Goal: Task Accomplishment & Management: Use online tool/utility

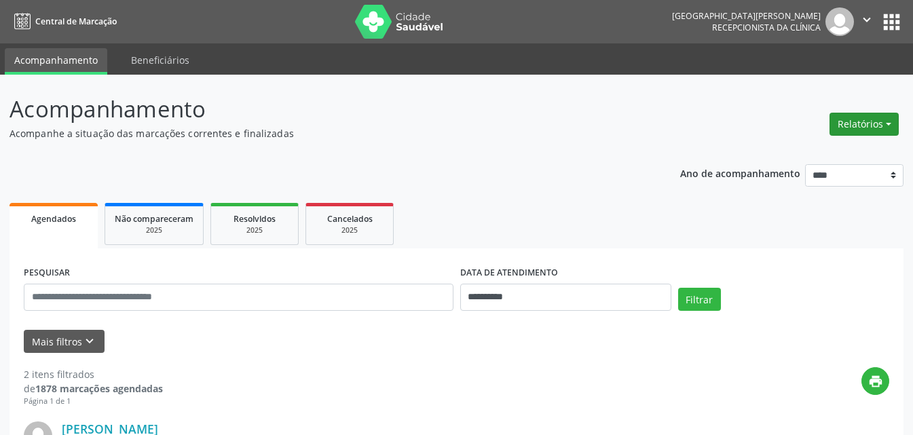
drag, startPoint x: 864, startPoint y: 122, endPoint x: 858, endPoint y: 128, distance: 8.2
click at [862, 123] on button "Relatórios" at bounding box center [863, 124] width 69 height 23
click at [802, 153] on link "Agendamentos" at bounding box center [826, 153] width 146 height 19
select select "*"
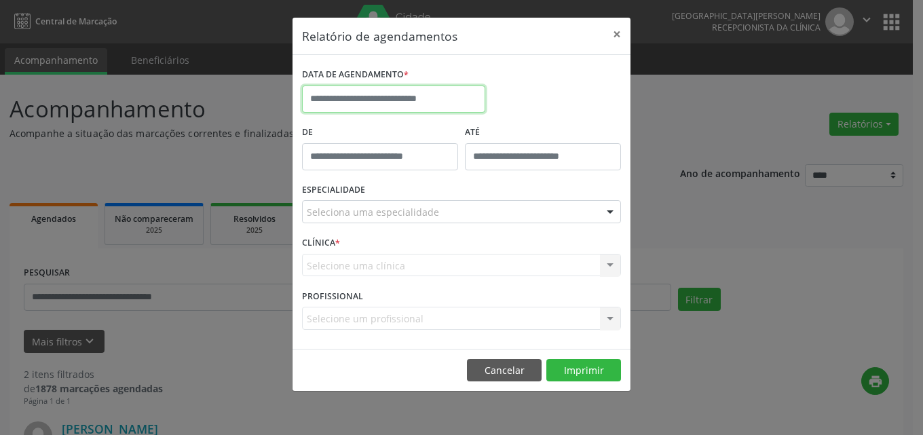
click at [385, 87] on input "text" at bounding box center [393, 98] width 183 height 27
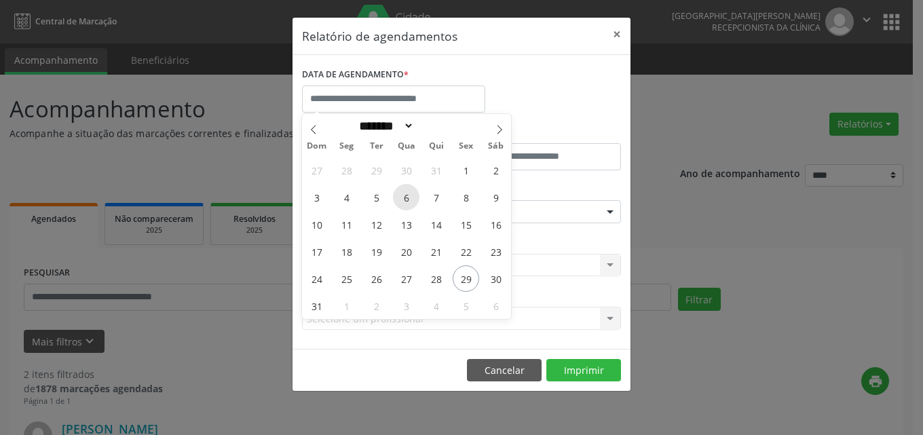
click at [400, 199] on span "6" at bounding box center [406, 197] width 26 height 26
type input "**********"
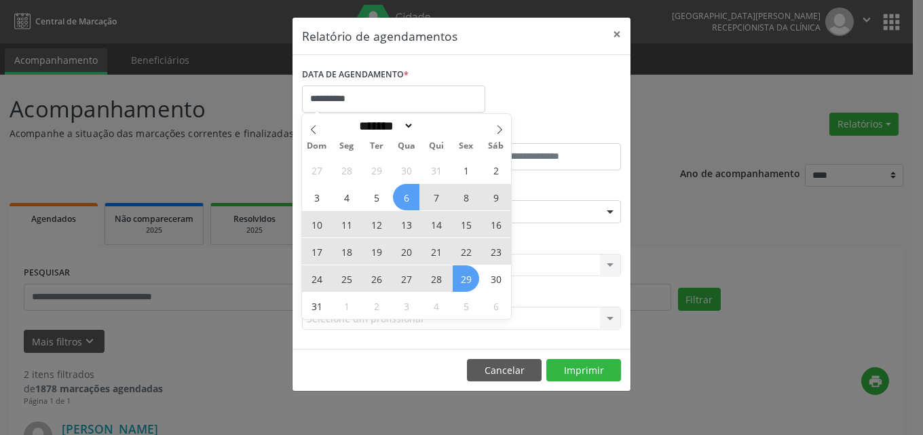
click at [461, 283] on span "29" at bounding box center [466, 278] width 26 height 26
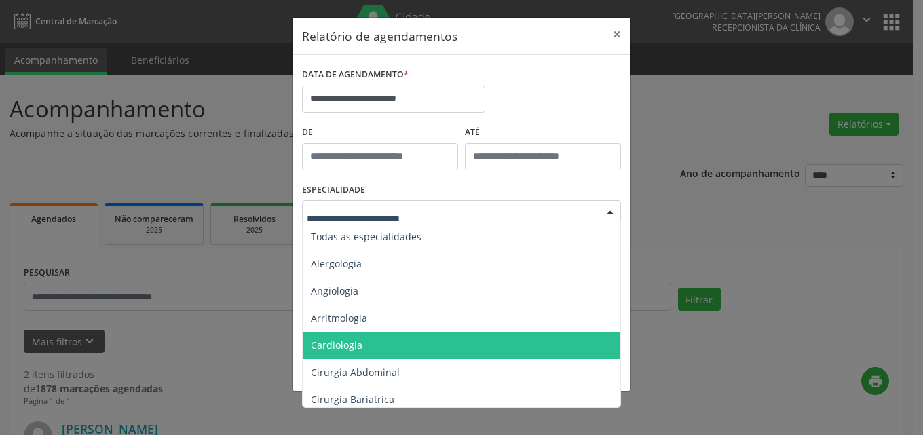
click at [343, 342] on span "Cardiologia" at bounding box center [337, 345] width 52 height 13
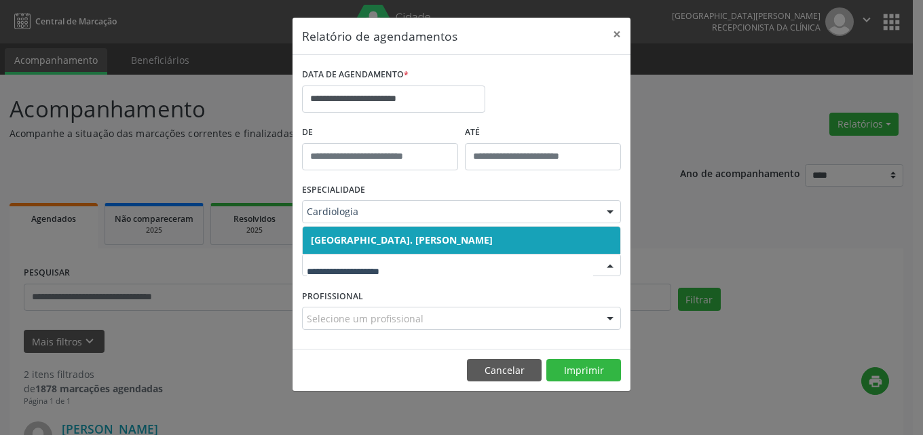
click at [352, 231] on span "[GEOGRAPHIC_DATA]. [PERSON_NAME]" at bounding box center [462, 240] width 318 height 27
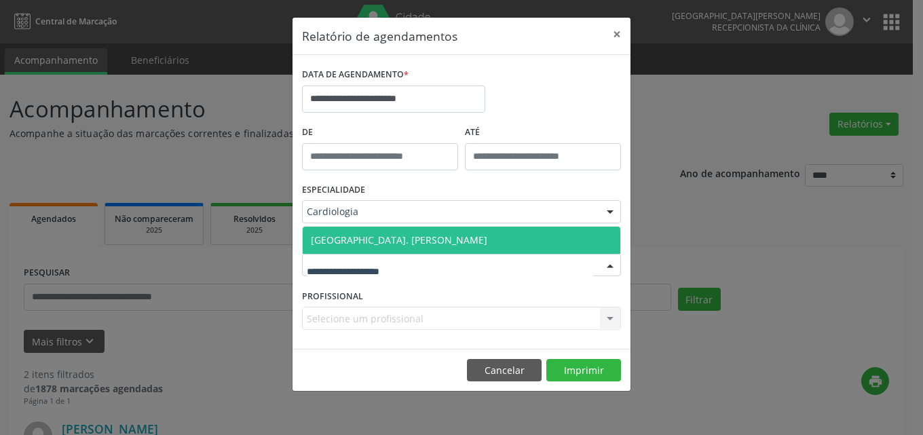
click at [350, 240] on span "[GEOGRAPHIC_DATA]. [PERSON_NAME]" at bounding box center [399, 239] width 176 height 13
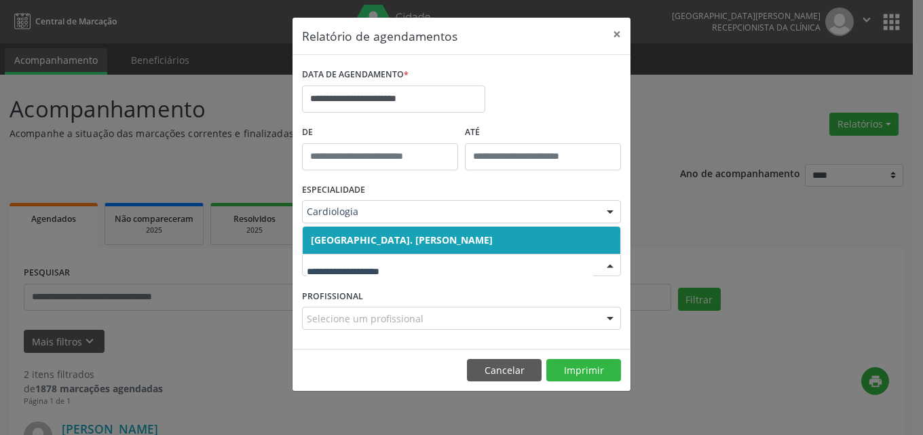
click at [364, 243] on span "[GEOGRAPHIC_DATA]. [PERSON_NAME]" at bounding box center [402, 239] width 182 height 13
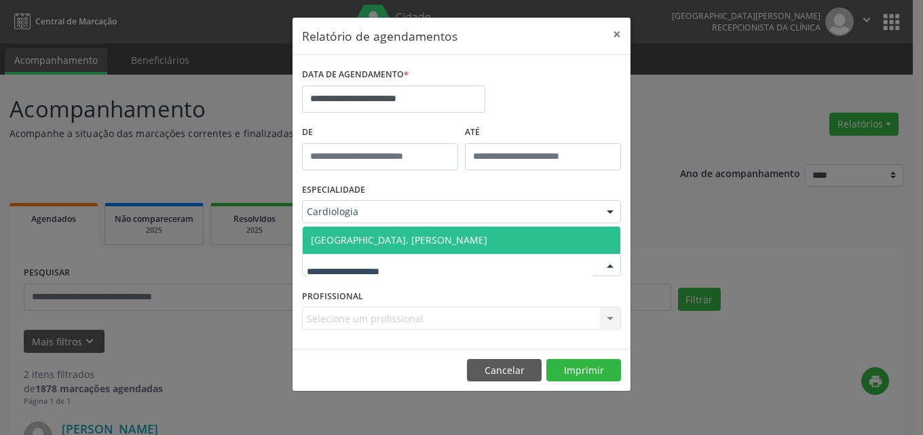
click at [364, 242] on span "[GEOGRAPHIC_DATA]. [PERSON_NAME]" at bounding box center [399, 239] width 176 height 13
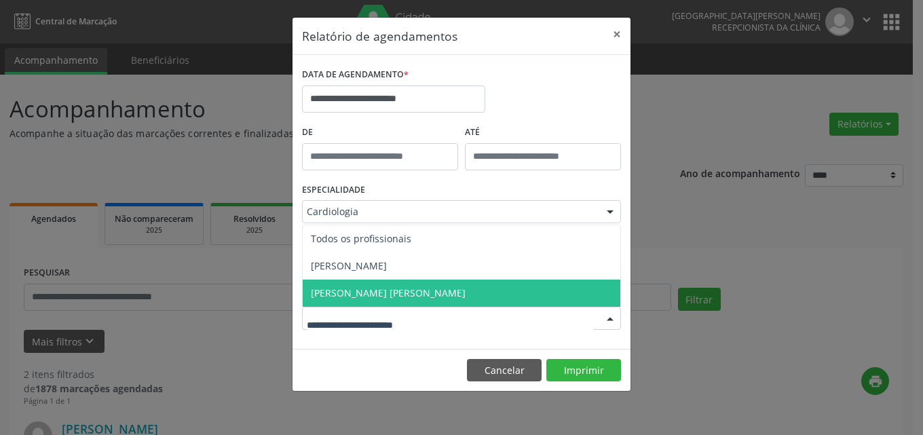
click at [347, 288] on span "[PERSON_NAME] [PERSON_NAME]" at bounding box center [388, 292] width 155 height 13
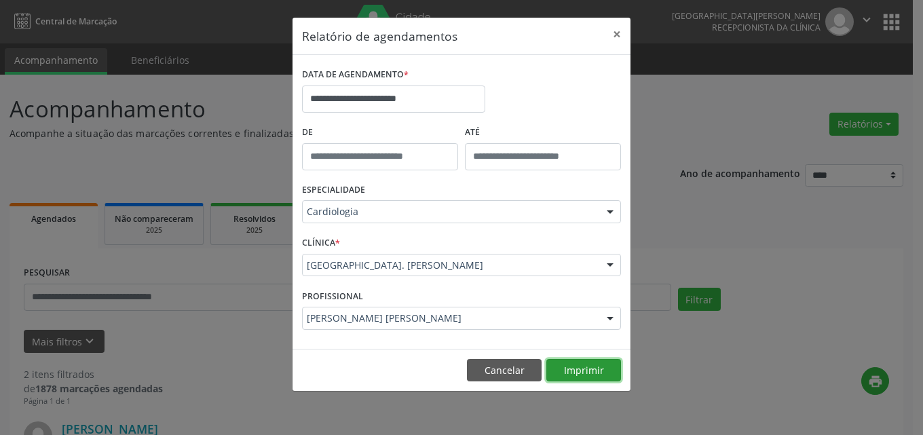
click at [565, 364] on button "Imprimir" at bounding box center [583, 370] width 75 height 23
